Goal: Task Accomplishment & Management: Manage account settings

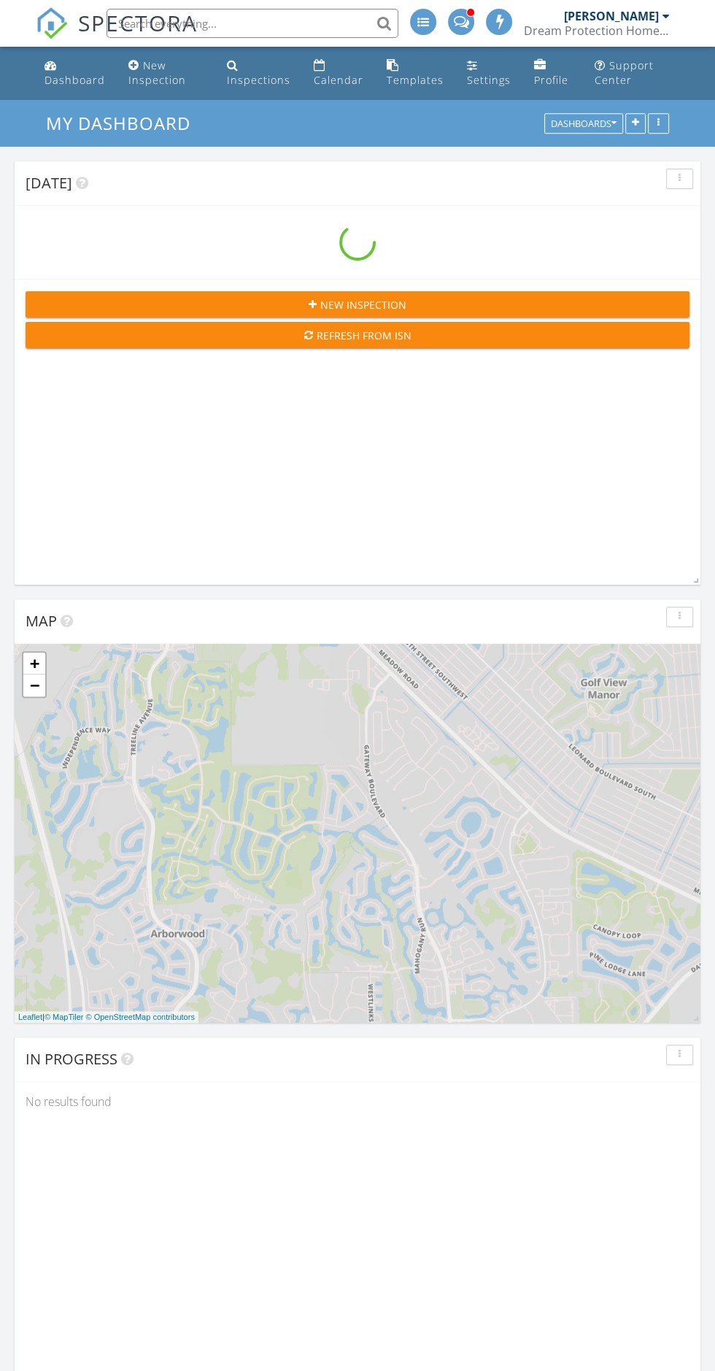
scroll to position [2058, 715]
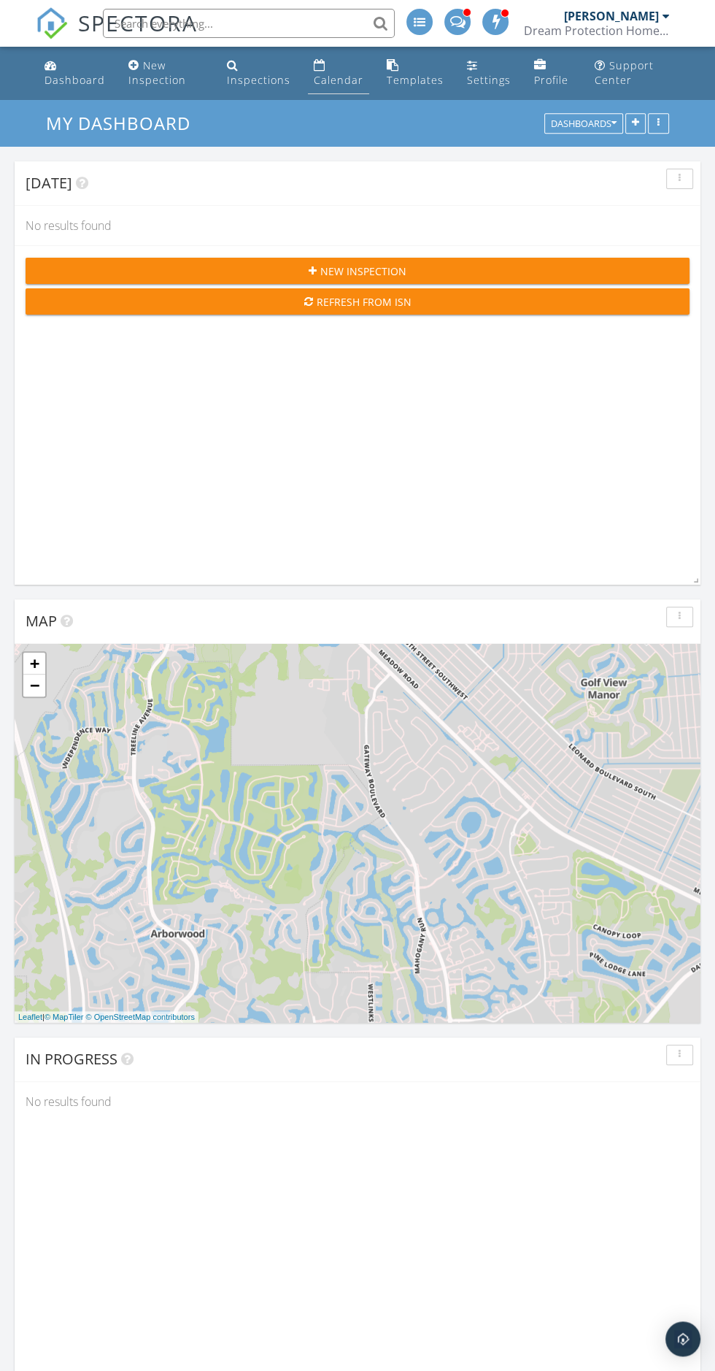
click at [337, 77] on div "Calendar" at bounding box center [339, 80] width 50 height 14
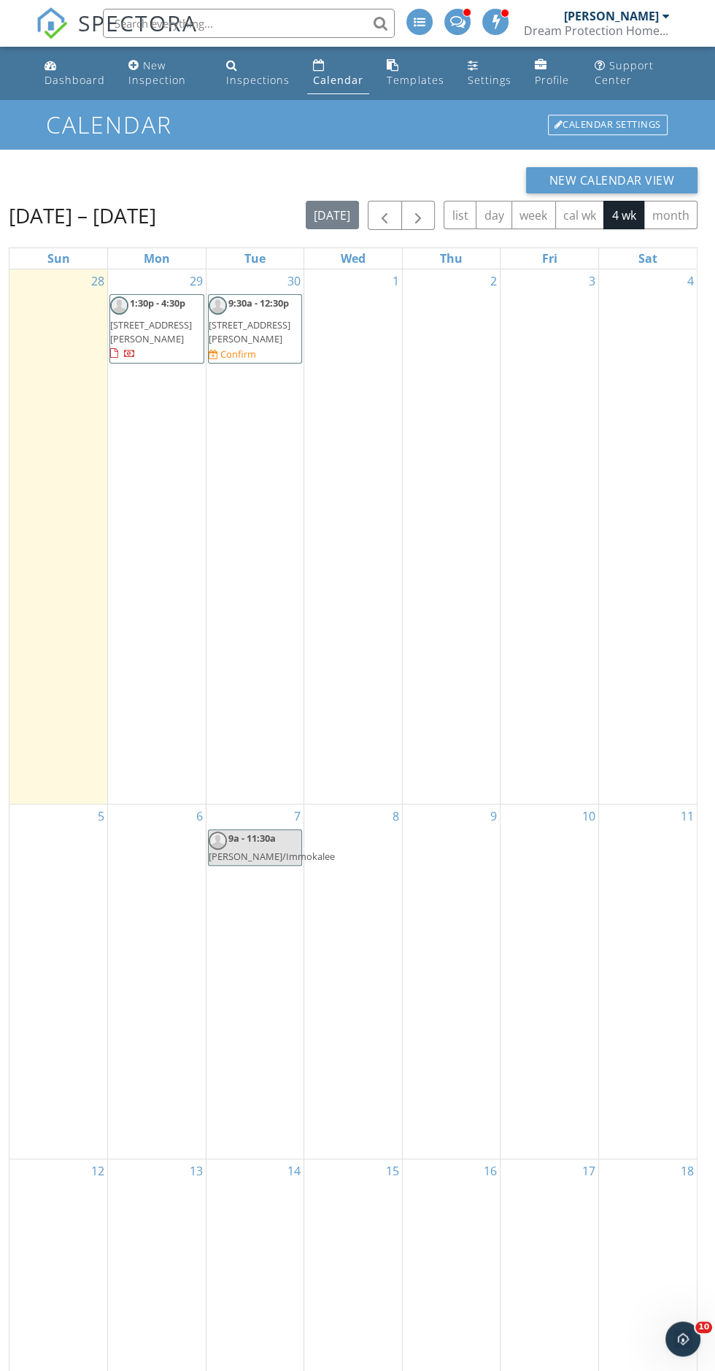
scroll to position [1, 0]
